Goal: Task Accomplishment & Management: Manage account settings

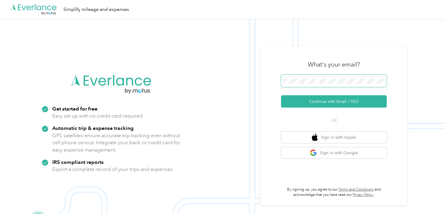
click at [285, 83] on span at bounding box center [334, 81] width 106 height 12
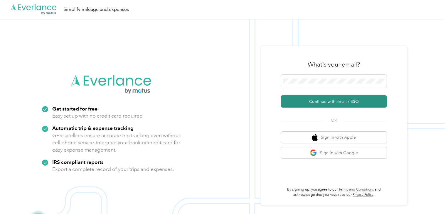
click at [330, 99] on button "Continue with Email / SSO" at bounding box center [334, 101] width 106 height 12
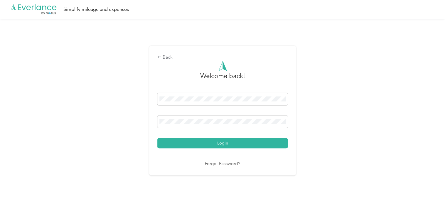
click at [188, 141] on button "Login" at bounding box center [222, 143] width 130 height 10
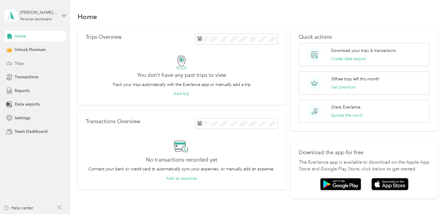
click at [23, 63] on div "Trips" at bounding box center [35, 63] width 62 height 11
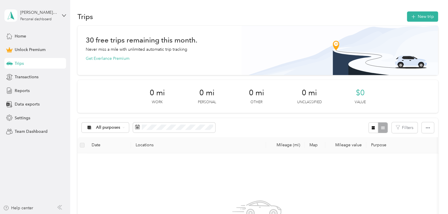
click at [61, 15] on div "[PERSON_NAME][EMAIL_ADDRESS][DOMAIN_NAME] Personal dashboard" at bounding box center [35, 15] width 62 height 21
click at [38, 45] on div "Log out" at bounding box center [83, 48] width 149 height 10
